Goal: Information Seeking & Learning: Find contact information

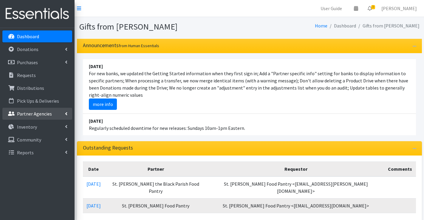
click at [20, 114] on p "Partner Agencies" at bounding box center [34, 114] width 35 height 6
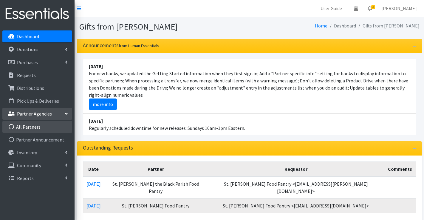
click at [24, 125] on link "All Partners" at bounding box center [37, 127] width 70 height 12
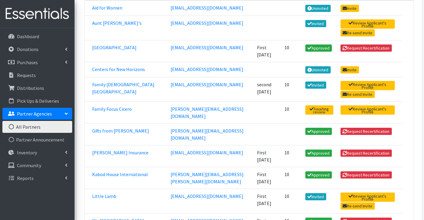
scroll to position [110, 0]
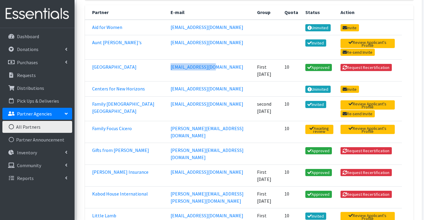
drag, startPoint x: 203, startPoint y: 67, endPoint x: 156, endPoint y: 67, distance: 46.8
click at [167, 67] on td "[EMAIL_ADDRESS][DOMAIN_NAME]" at bounding box center [210, 70] width 87 height 22
copy link "[EMAIL_ADDRESS][DOMAIN_NAME]"
